Goal: Navigation & Orientation: Find specific page/section

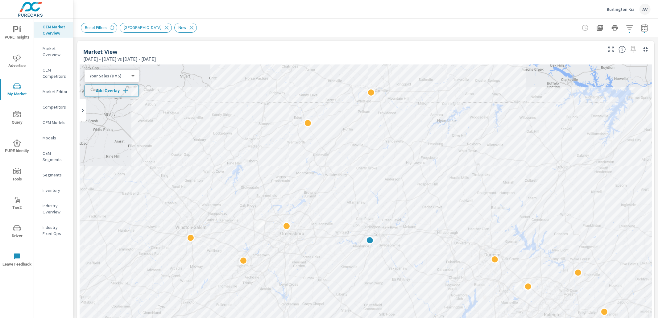
scroll to position [2, 72]
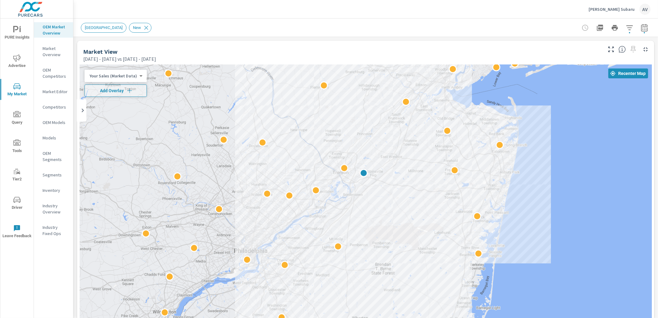
scroll to position [0, 41]
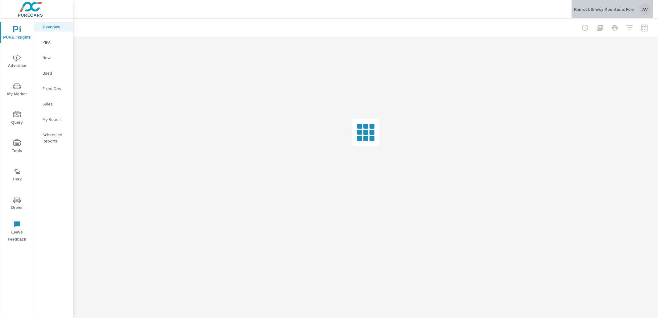
click at [646, 11] on div "AV" at bounding box center [644, 9] width 11 height 11
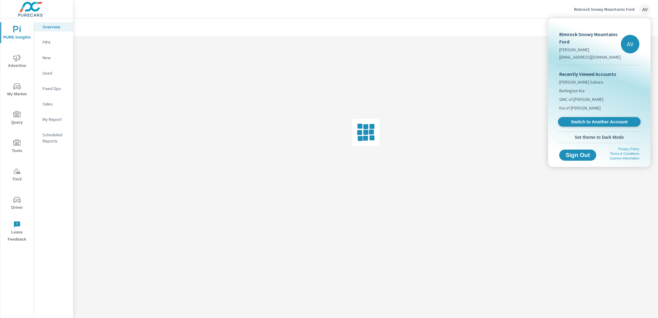
click at [586, 120] on span "Switch to Another Account" at bounding box center [599, 122] width 76 height 6
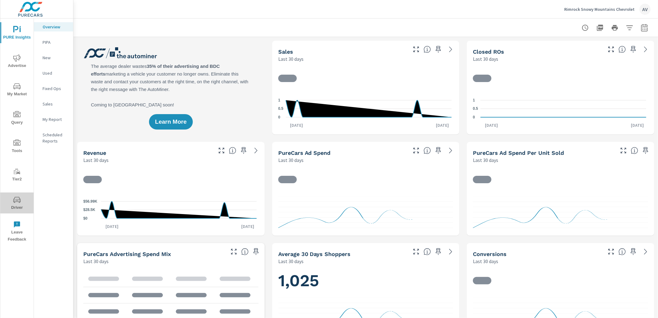
click at [7, 203] on span "Driver" at bounding box center [17, 203] width 30 height 15
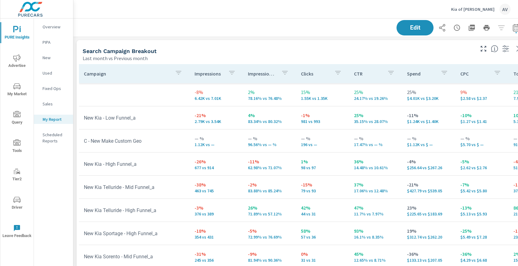
scroll to position [936, 467]
